Goal: Task Accomplishment & Management: Manage account settings

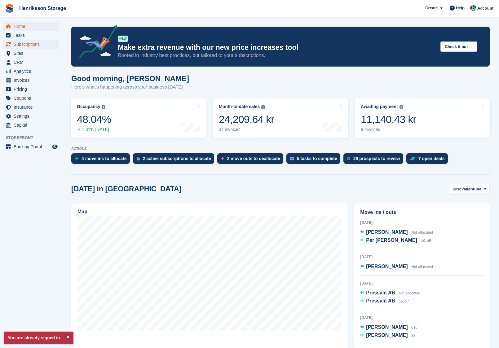
click at [36, 43] on span "Subscriptions" at bounding box center [32, 44] width 37 height 9
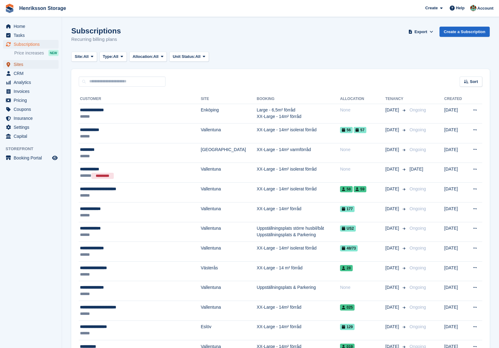
click at [37, 60] on span "Sites" at bounding box center [32, 64] width 37 height 9
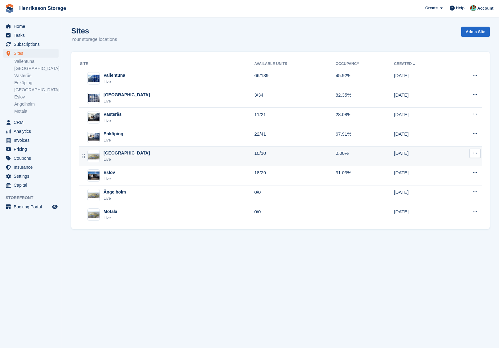
click at [132, 164] on td "Kristianstad Live" at bounding box center [167, 157] width 176 height 20
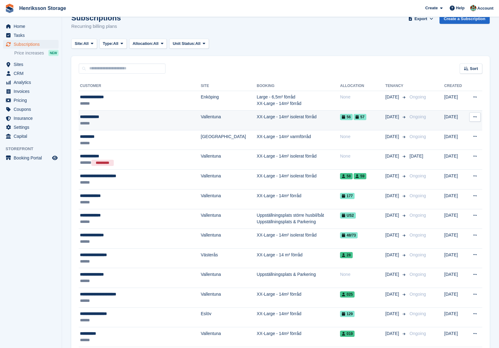
scroll to position [13, 0]
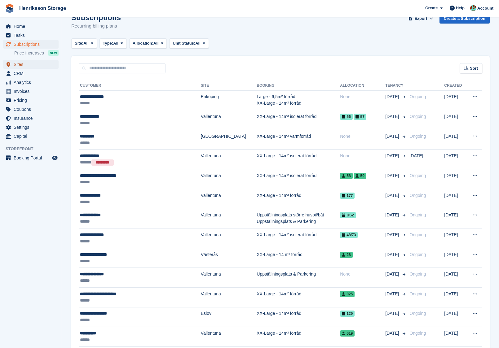
click at [20, 63] on span "Sites" at bounding box center [32, 64] width 37 height 9
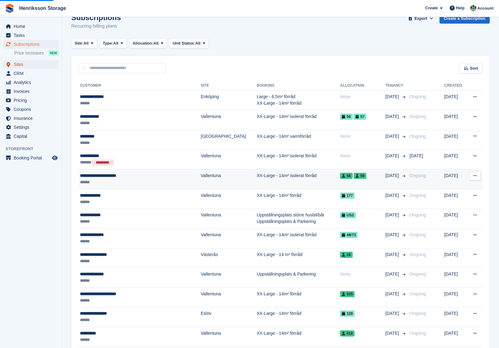
scroll to position [31, 0]
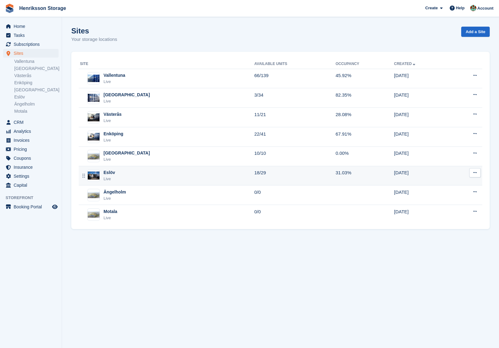
click at [141, 172] on div "Eslöv Live" at bounding box center [167, 175] width 174 height 13
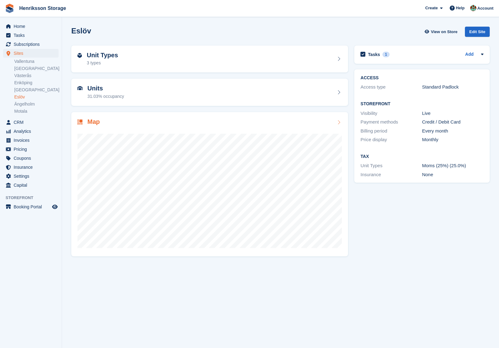
click at [159, 117] on div "Map" at bounding box center [209, 184] width 277 height 144
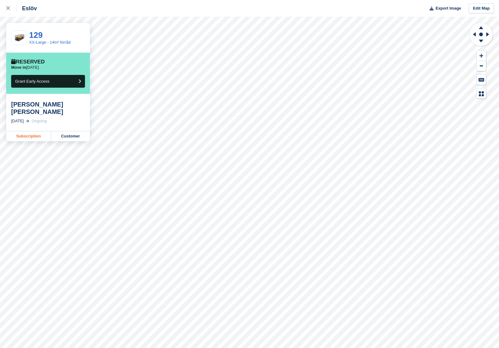
click at [31, 131] on link "Subscription" at bounding box center [28, 136] width 45 height 10
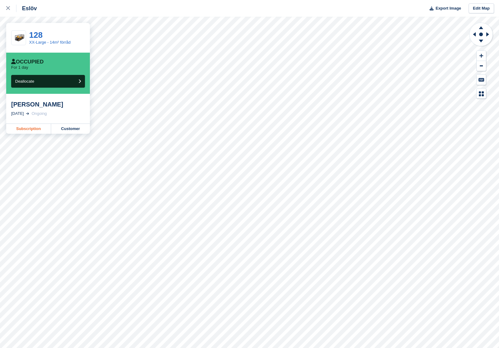
click at [34, 125] on link "Subscription" at bounding box center [28, 129] width 45 height 10
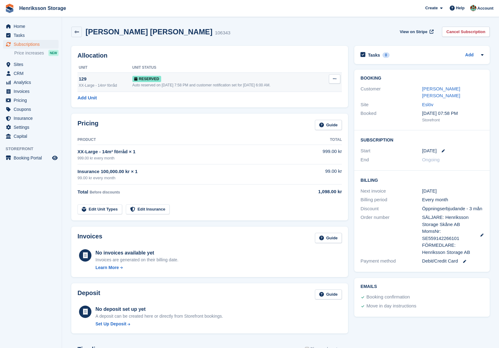
click at [333, 79] on icon at bounding box center [334, 79] width 3 height 4
click at [300, 103] on p "Deallocate" at bounding box center [311, 104] width 54 height 8
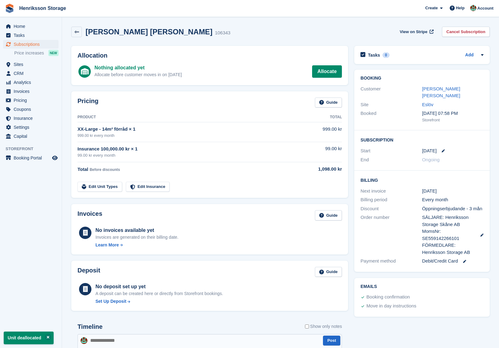
click at [31, 59] on div "Subscriptions Subscriptions Subscriptions Price increases NEW Price increases N…" at bounding box center [31, 50] width 62 height 20
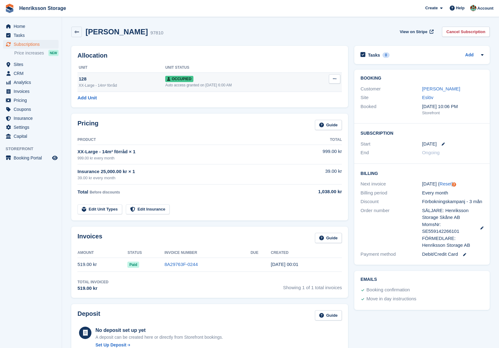
click at [334, 78] on icon at bounding box center [334, 79] width 3 height 4
click at [310, 112] on p "Deallocate" at bounding box center [311, 112] width 54 height 8
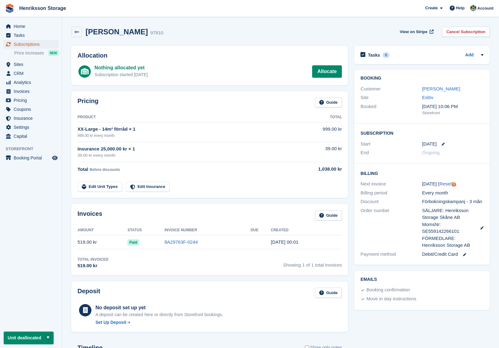
click at [38, 45] on span "Subscriptions" at bounding box center [32, 44] width 37 height 9
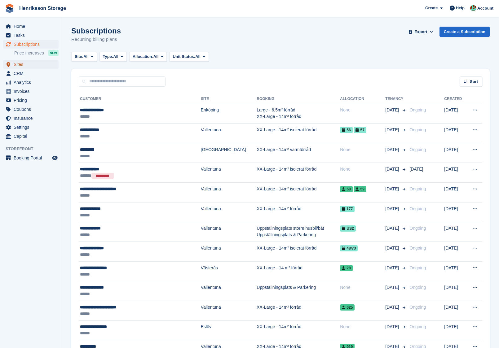
click at [34, 65] on span "Sites" at bounding box center [32, 64] width 37 height 9
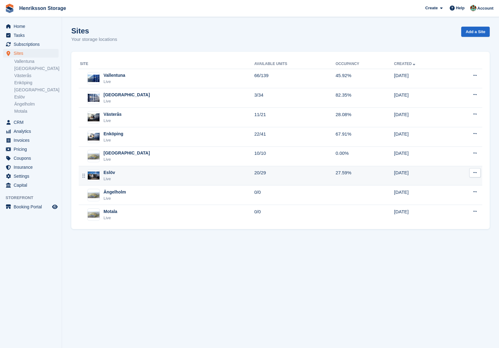
click at [164, 172] on div "Eslöv Live" at bounding box center [167, 175] width 174 height 13
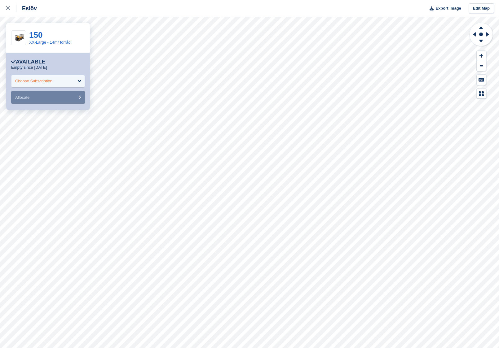
click at [65, 82] on div "Choose Subscription" at bounding box center [48, 81] width 74 height 12
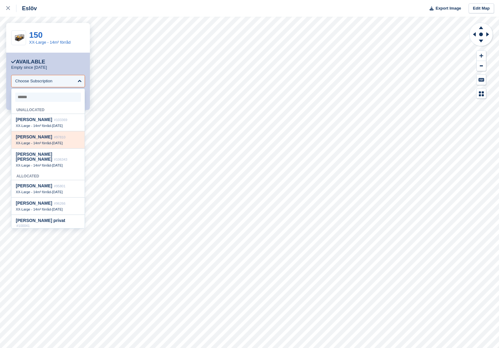
click at [63, 143] on span "[DATE]" at bounding box center [57, 143] width 11 height 4
select select "*****"
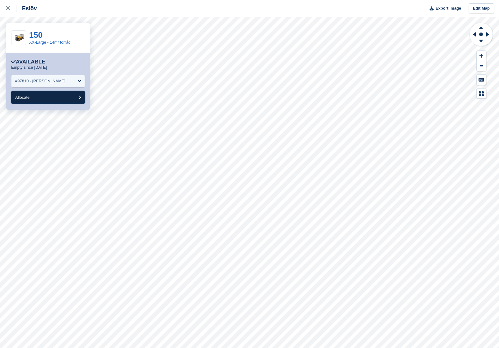
click at [60, 100] on button "Allocate" at bounding box center [48, 97] width 74 height 13
click at [57, 83] on div "Choose Subscription" at bounding box center [48, 81] width 74 height 12
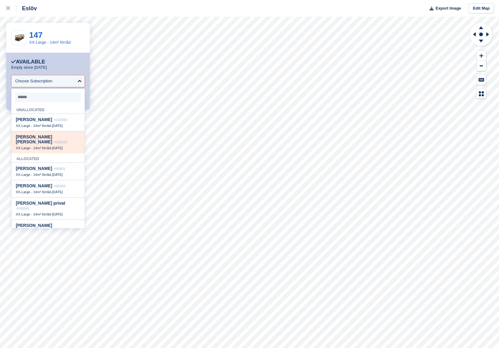
click at [63, 146] on span "19 Sep" at bounding box center [57, 148] width 11 height 4
select select "******"
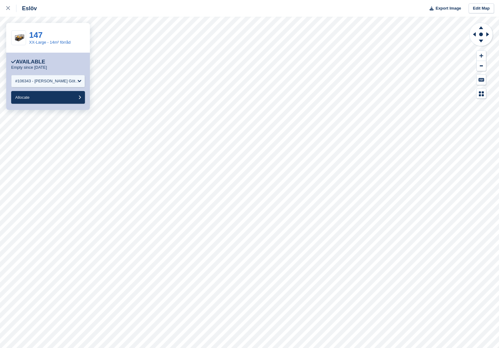
click at [67, 104] on div "**********" at bounding box center [48, 81] width 84 height 57
click at [64, 98] on button "Allocate" at bounding box center [48, 97] width 74 height 13
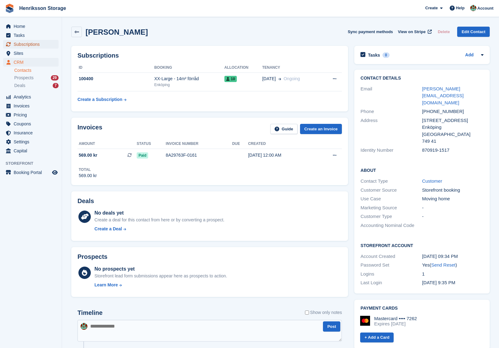
click at [28, 45] on span "Subscriptions" at bounding box center [32, 44] width 37 height 9
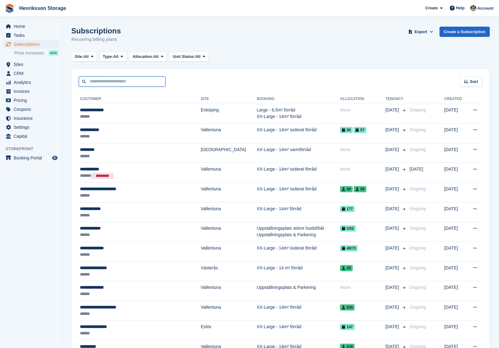
click at [108, 80] on input "text" at bounding box center [122, 82] width 87 height 10
type input "*****"
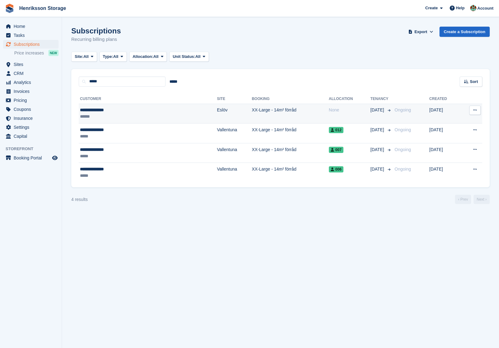
click at [120, 113] on div "**********" at bounding box center [119, 110] width 79 height 7
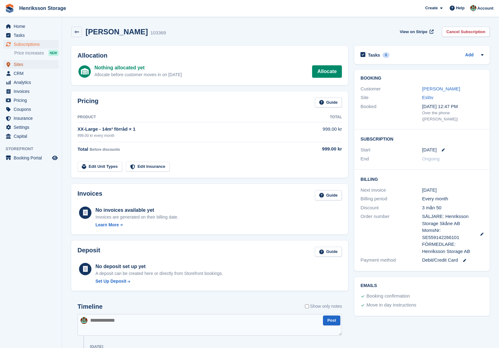
click at [34, 65] on span "Sites" at bounding box center [32, 64] width 37 height 9
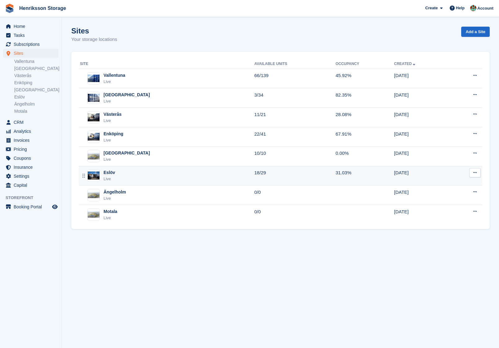
click at [160, 173] on div "Eslöv Live" at bounding box center [167, 175] width 174 height 13
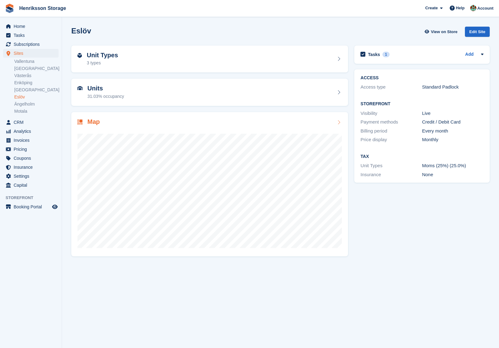
click at [172, 130] on div at bounding box center [209, 188] width 264 height 124
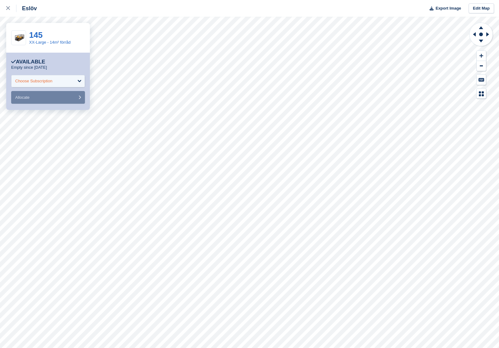
click at [75, 84] on div "Choose Subscription" at bounding box center [48, 81] width 74 height 12
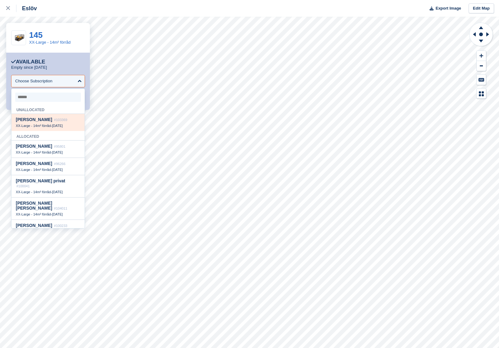
click at [56, 123] on div "[PERSON_NAME] #103369 XX-Large - 14m² förråd - [DATE]" at bounding box center [47, 122] width 73 height 17
select select "******"
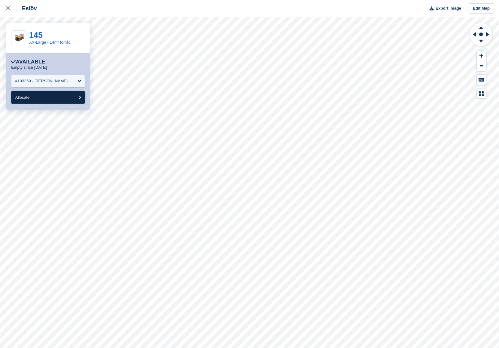
click at [55, 99] on button "Allocate" at bounding box center [48, 97] width 74 height 13
